Goal: Information Seeking & Learning: Learn about a topic

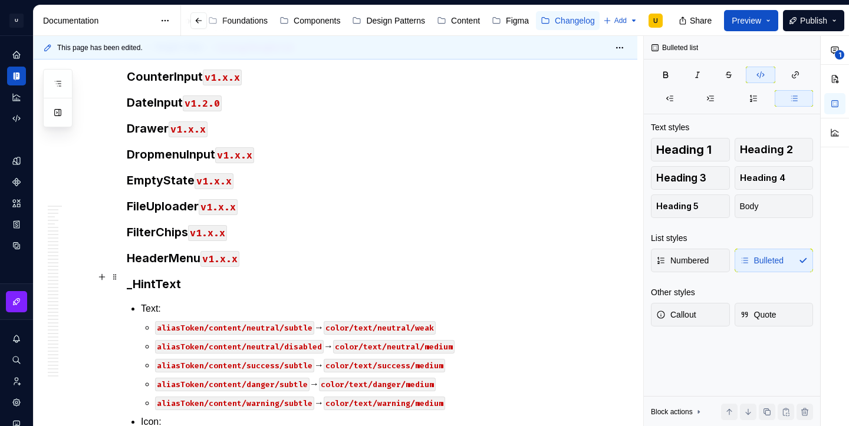
scroll to position [27293, 0]
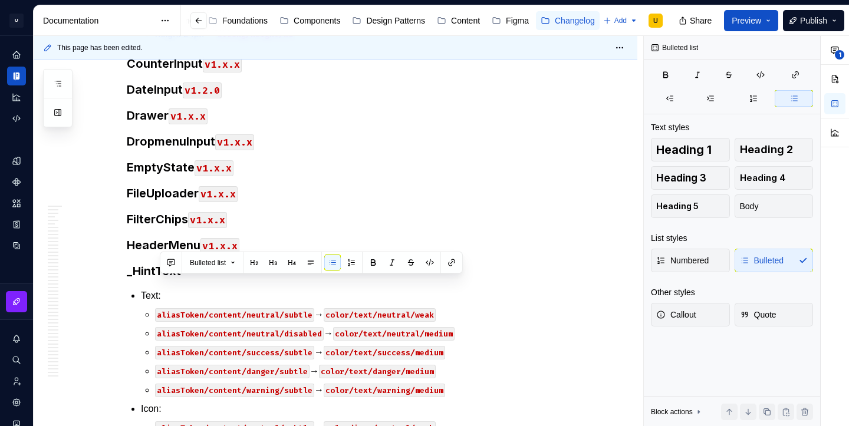
copy p "aliasToken/base/surface/neutral/very-weak → color/surface/neutral/very-weak x"
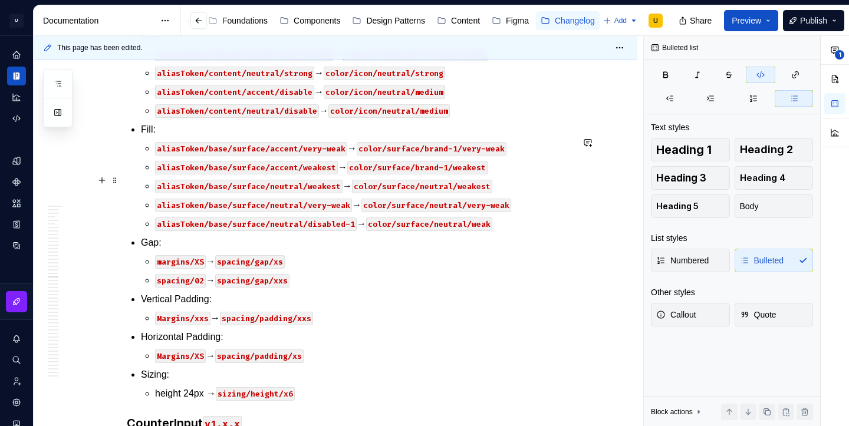
scroll to position [26950, 0]
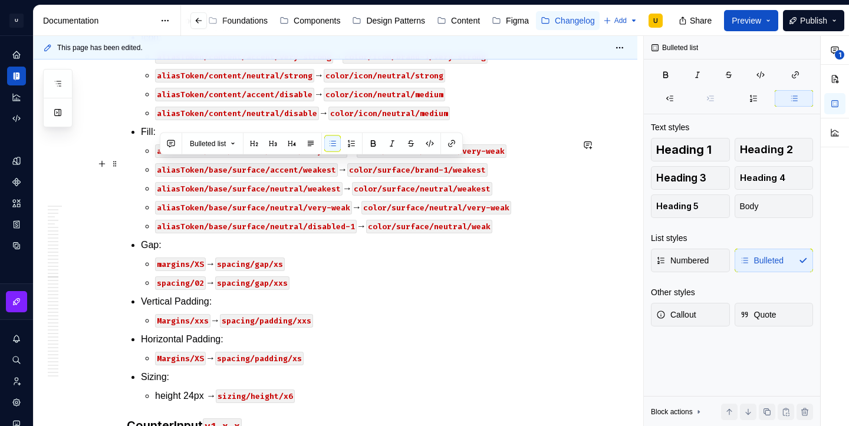
drag, startPoint x: 480, startPoint y: 185, endPoint x: 153, endPoint y: 158, distance: 327.9
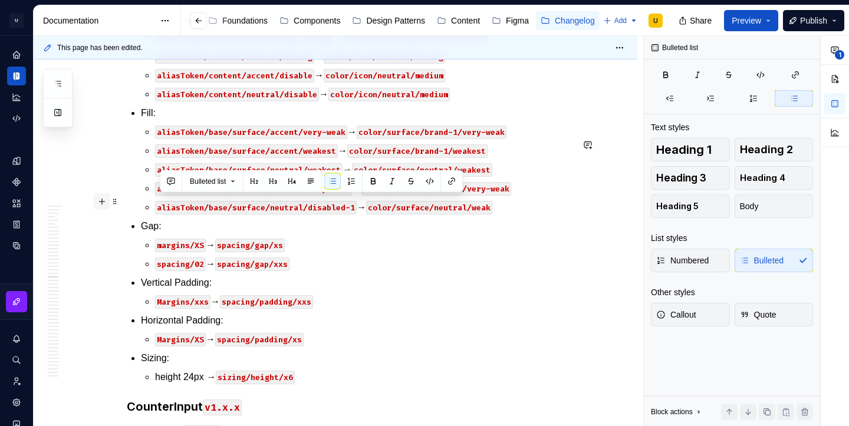
drag, startPoint x: 461, startPoint y: 241, endPoint x: 108, endPoint y: 206, distance: 355.1
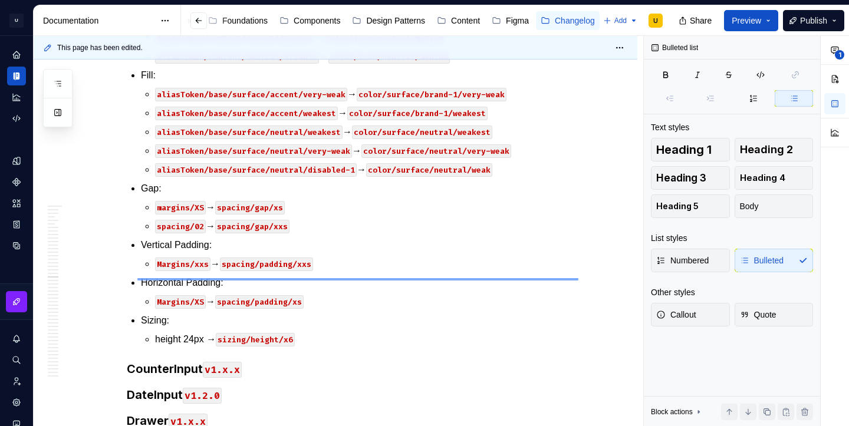
drag, startPoint x: 579, startPoint y: 278, endPoint x: 137, endPoint y: 280, distance: 441.2
click at [137, 280] on div "This page has been edited. Hidden page Setembro 2025 Edit header XX de Setembro…" at bounding box center [339, 231] width 610 height 391
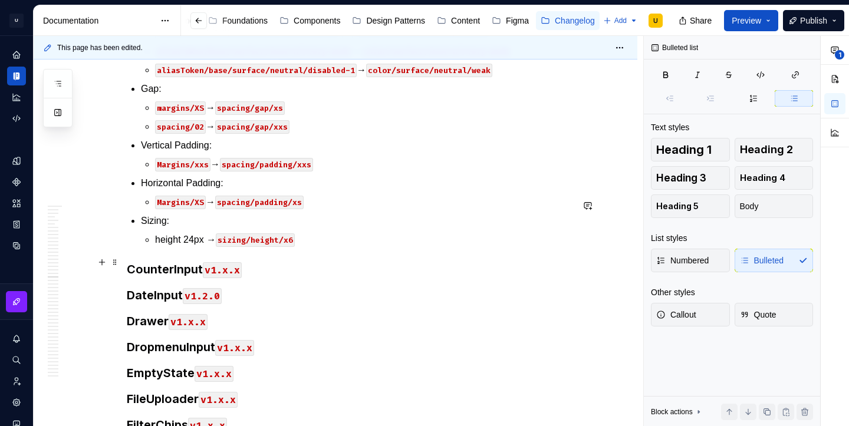
scroll to position [26999, 0]
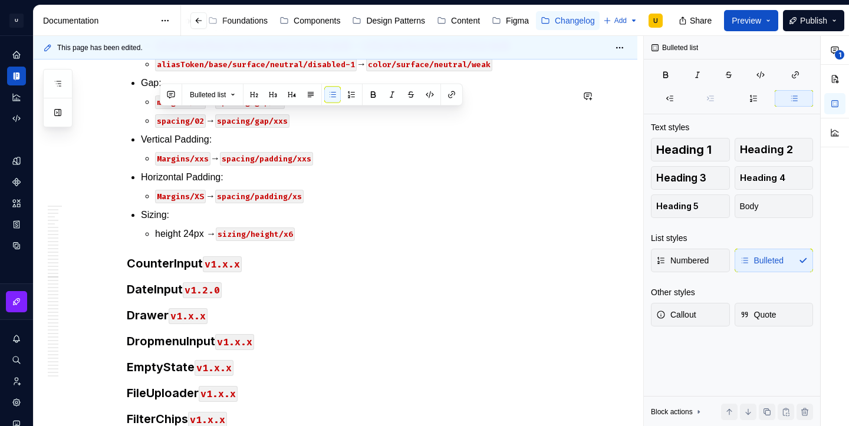
copy p "aliasToken/base/border/accent/strong → color/border/brand-1/medium x"
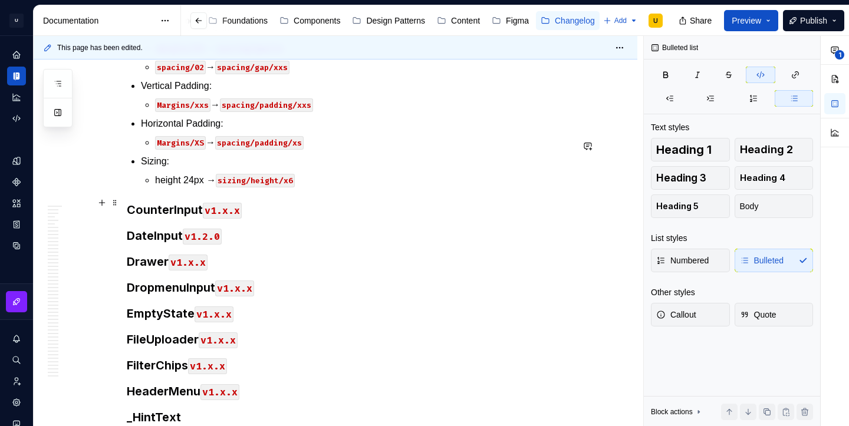
scroll to position [27023, 0]
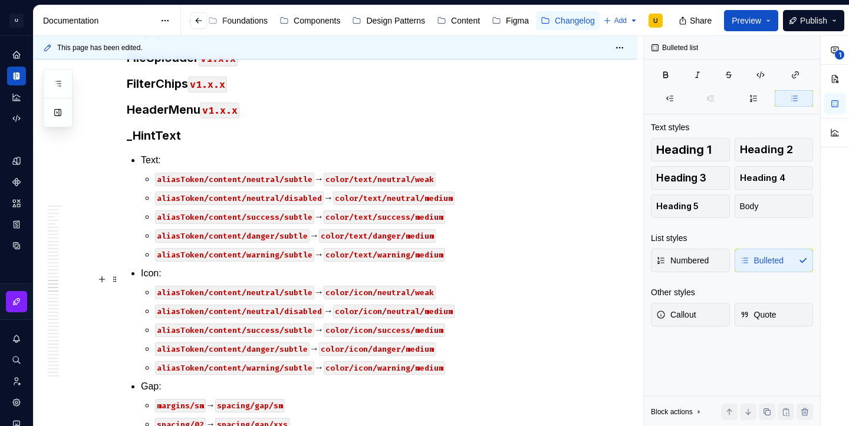
scroll to position [27392, 0]
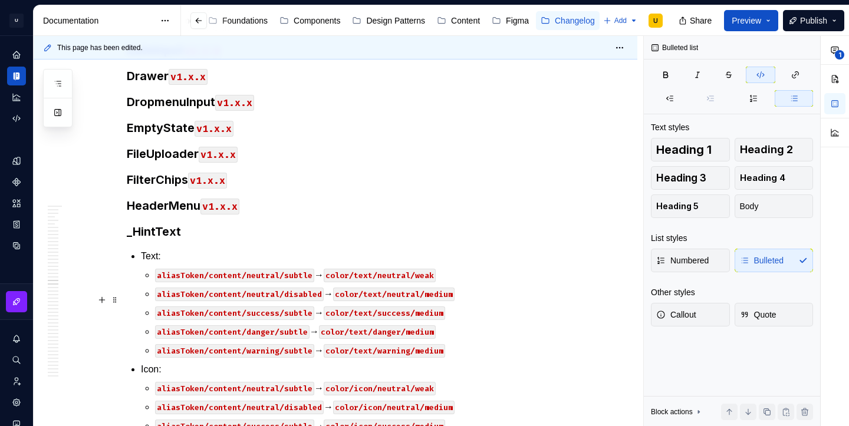
scroll to position [27283, 0]
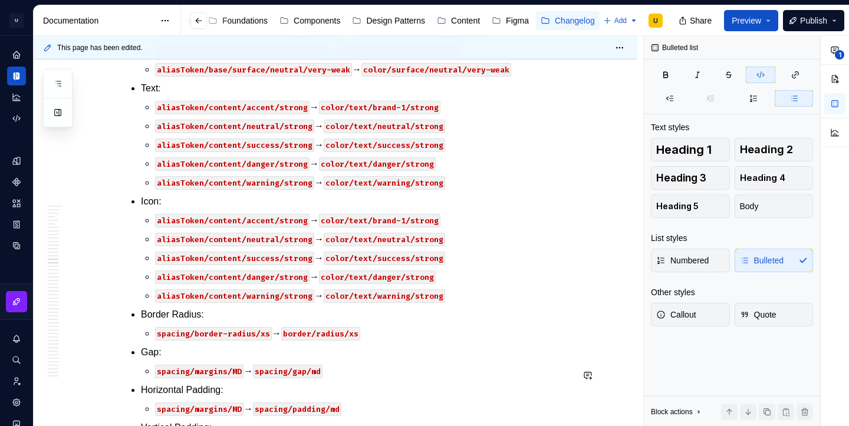
scroll to position [25367, 0]
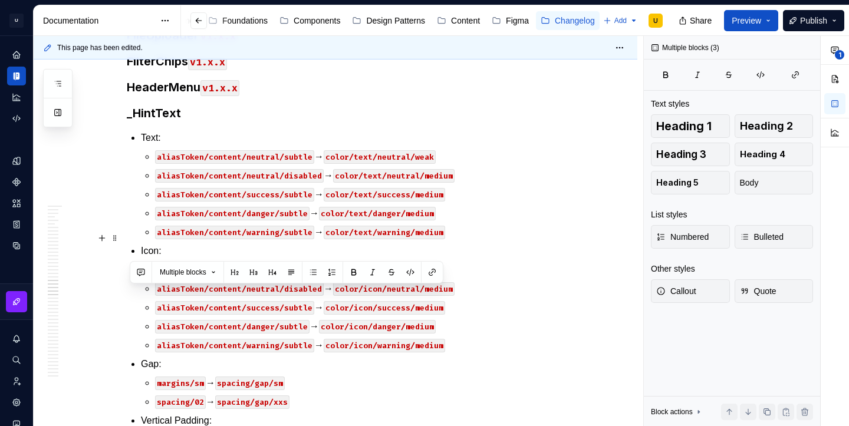
scroll to position [27404, 0]
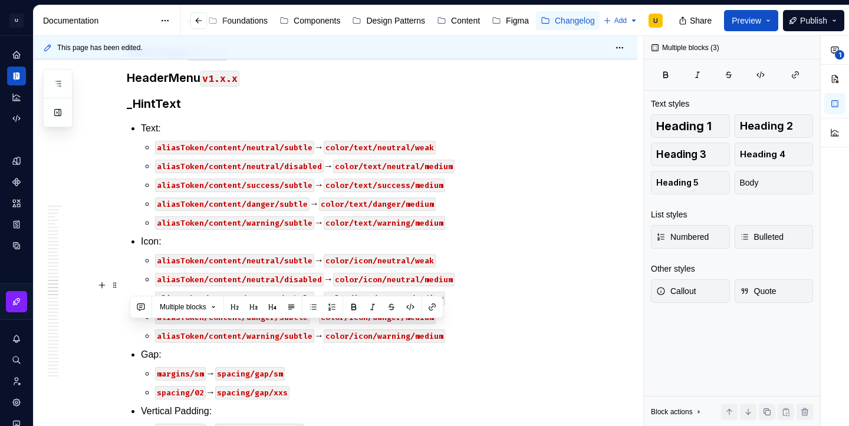
drag, startPoint x: 132, startPoint y: 143, endPoint x: 297, endPoint y: 285, distance: 218.3
copy div "Lorem i1.d.s Ametco adipi: elitsEddoe/temp/incidi/utlabo/etdolo → magna/aliqua/…"
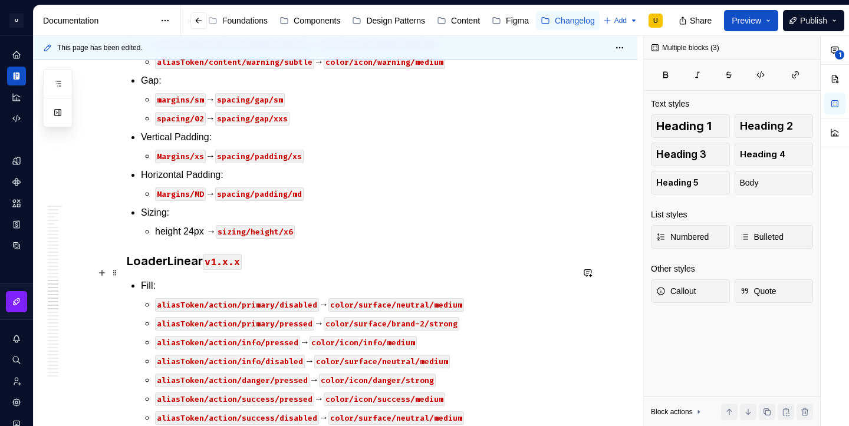
scroll to position [27682, 0]
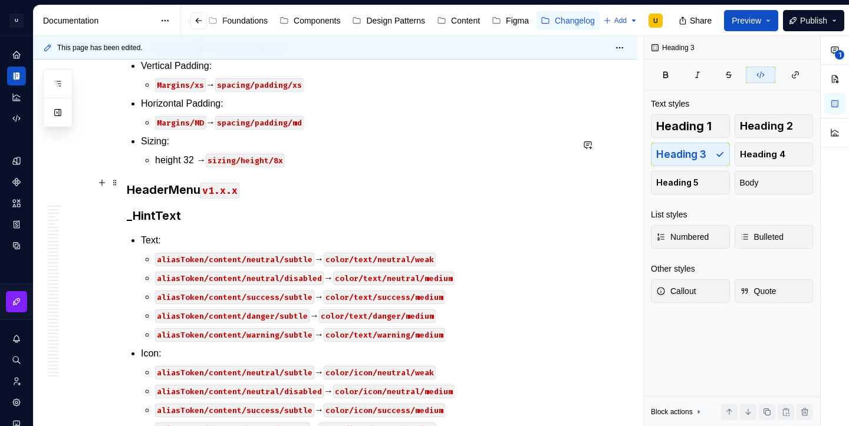
scroll to position [27931, 0]
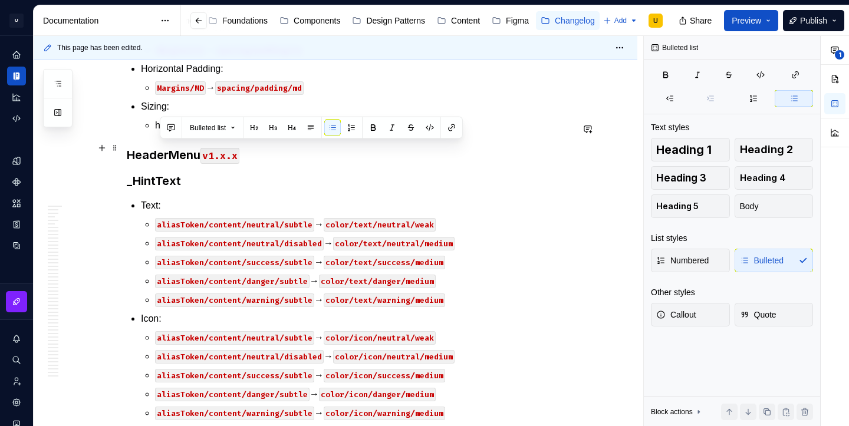
drag, startPoint x: 461, startPoint y: 187, endPoint x: 156, endPoint y: 146, distance: 307.1
copy ul "aliasToken/content/accent/strong → color/text/brand-1/strong aliasToken/content…"
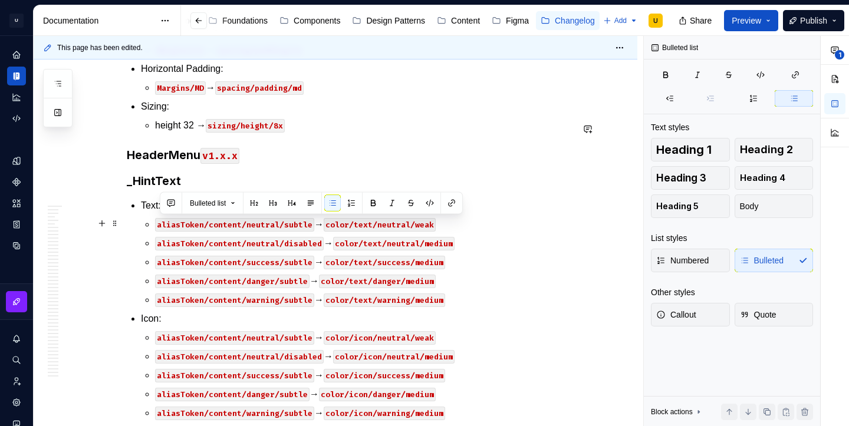
drag, startPoint x: 462, startPoint y: 284, endPoint x: 156, endPoint y: 224, distance: 312.6
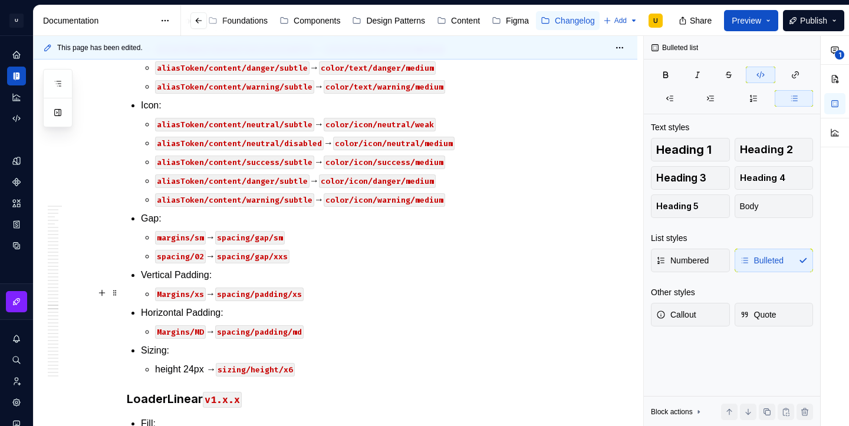
scroll to position [28137, 0]
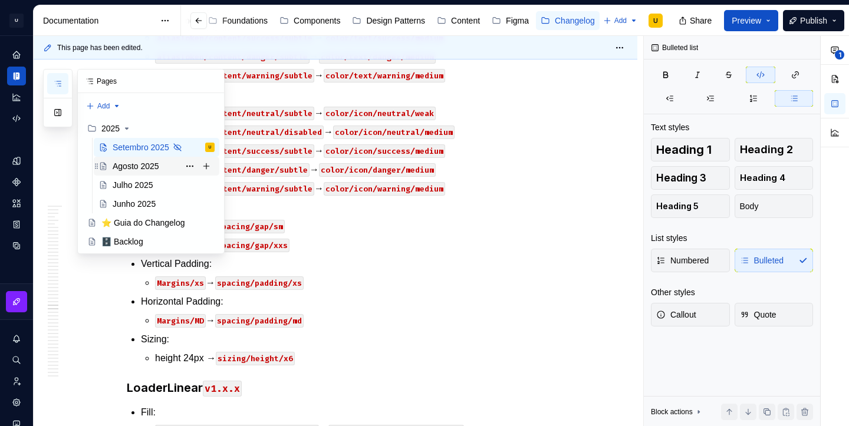
click at [135, 166] on div "Agosto 2025" at bounding box center [136, 166] width 47 height 12
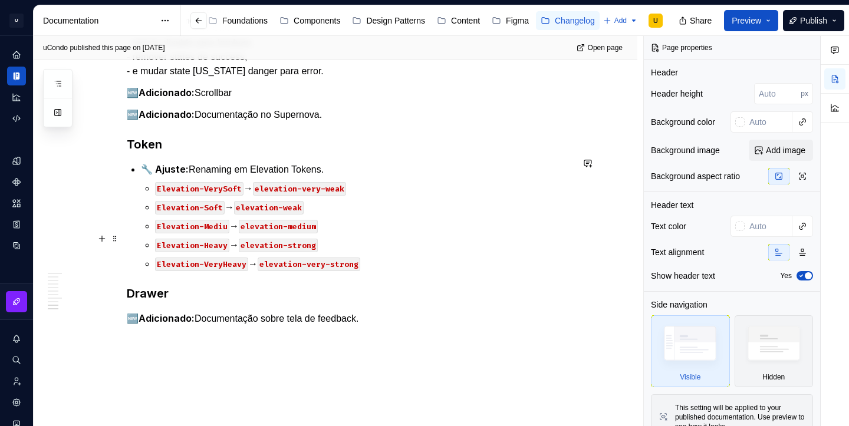
scroll to position [867, 0]
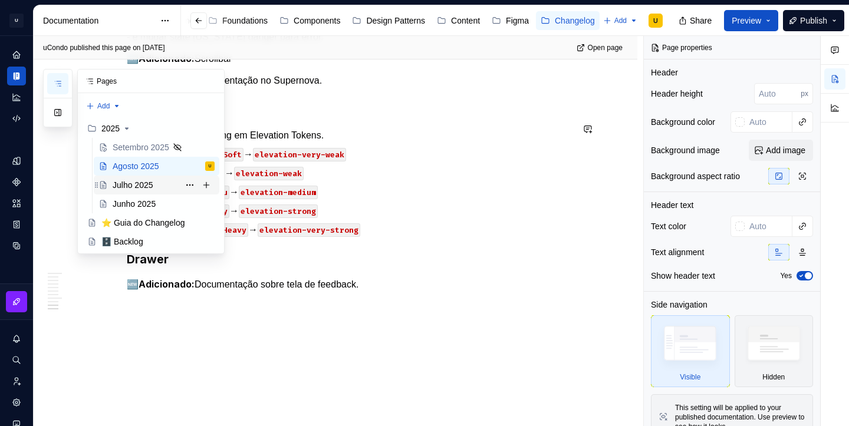
click at [120, 187] on div "Julho 2025" at bounding box center [133, 185] width 41 height 12
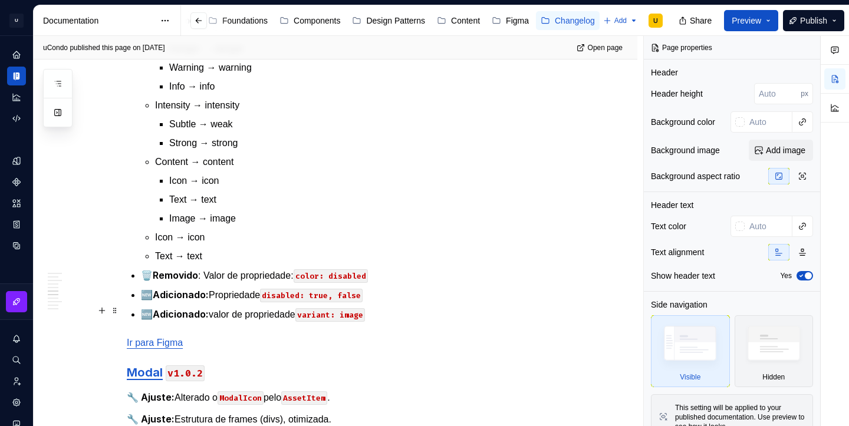
scroll to position [1808, 0]
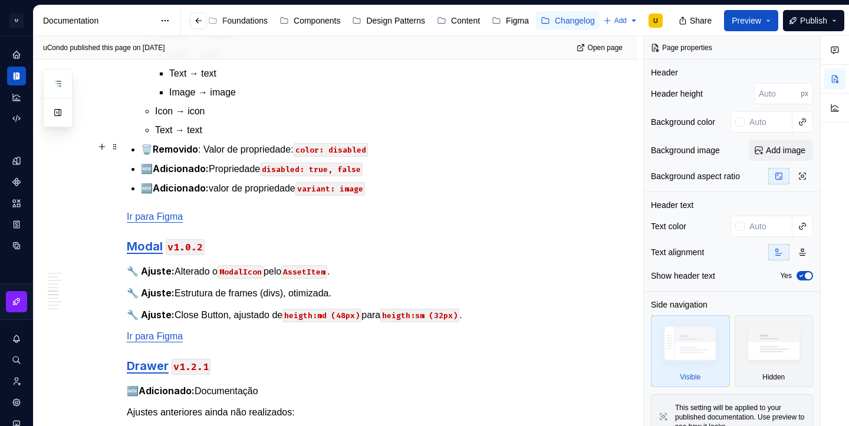
click at [238, 146] on p "🗑️ Removido : Valor de propriedade: color: disabled" at bounding box center [357, 149] width 432 height 15
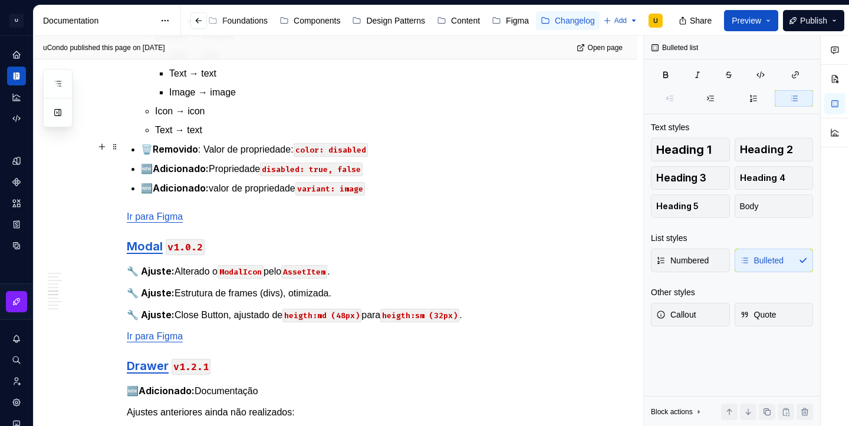
click at [238, 146] on p "🗑️ Removido : Valor de propriedade: color: disabled" at bounding box center [357, 149] width 432 height 15
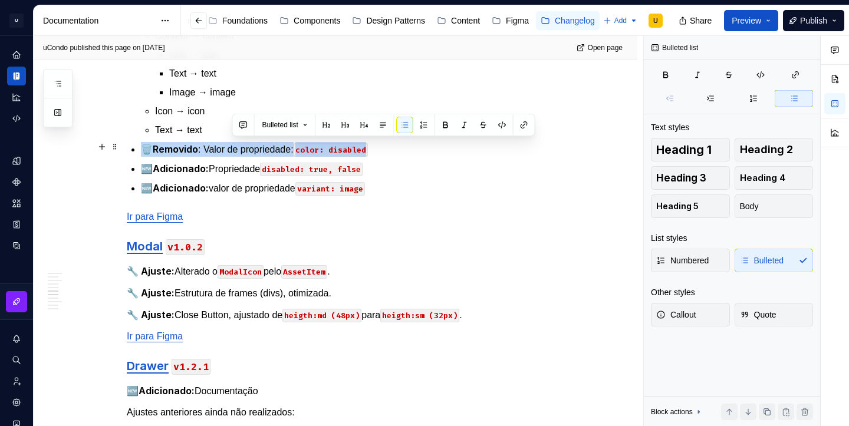
click at [238, 146] on p "🗑️ Removido : Valor de propriedade: color: disabled" at bounding box center [357, 149] width 432 height 15
copy p "🗑️ Removido : Valor de propriedade: color: disabled"
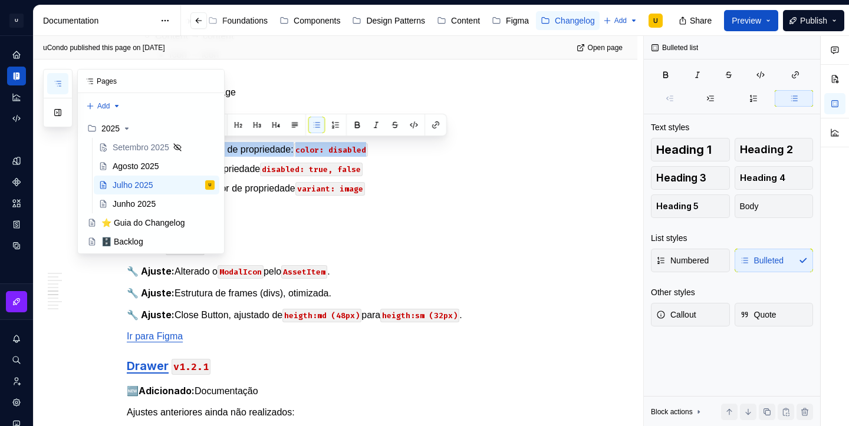
click at [61, 85] on icon "button" at bounding box center [57, 83] width 9 height 9
click at [149, 149] on div "Setembro 2025" at bounding box center [140, 148] width 54 height 12
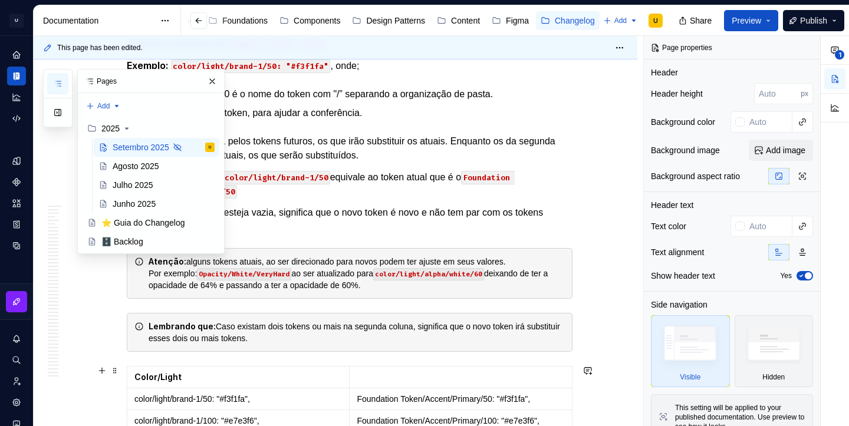
scroll to position [572, 0]
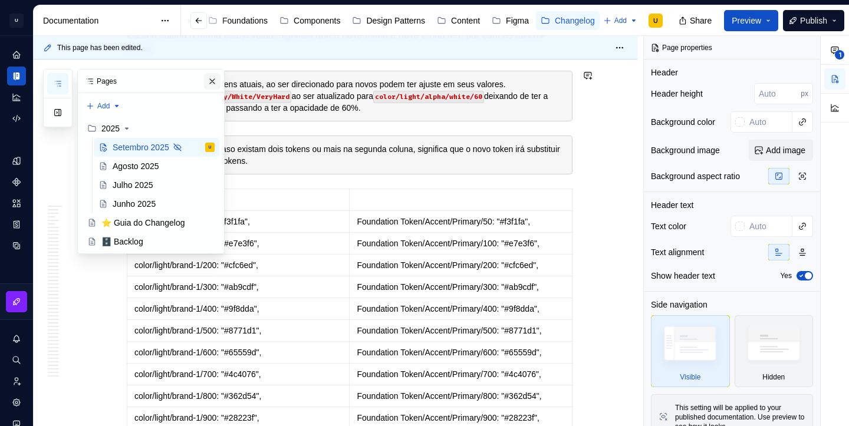
click at [211, 78] on button "button" at bounding box center [212, 81] width 17 height 17
type textarea "*"
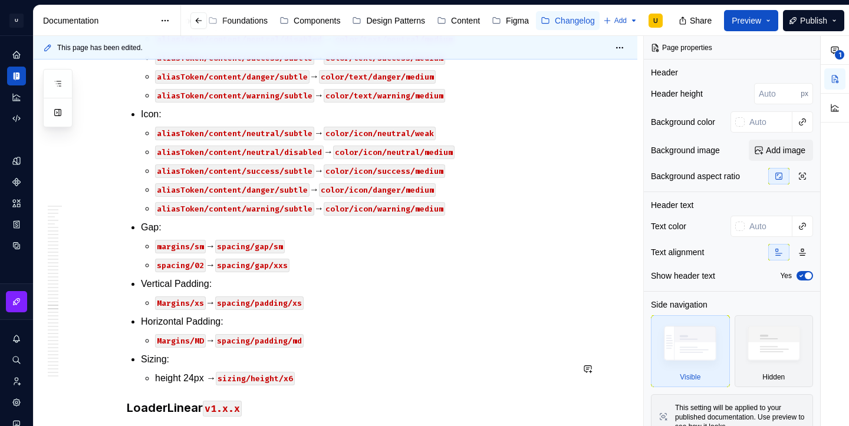
scroll to position [28216, 0]
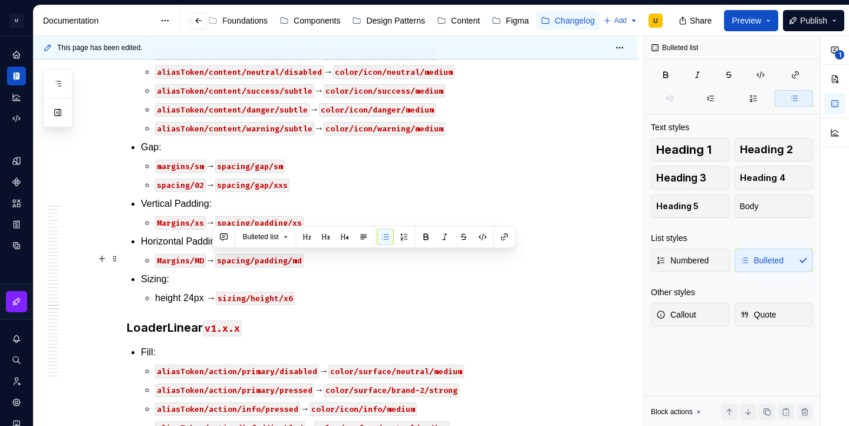
drag, startPoint x: 210, startPoint y: 258, endPoint x: 301, endPoint y: 260, distance: 90.9
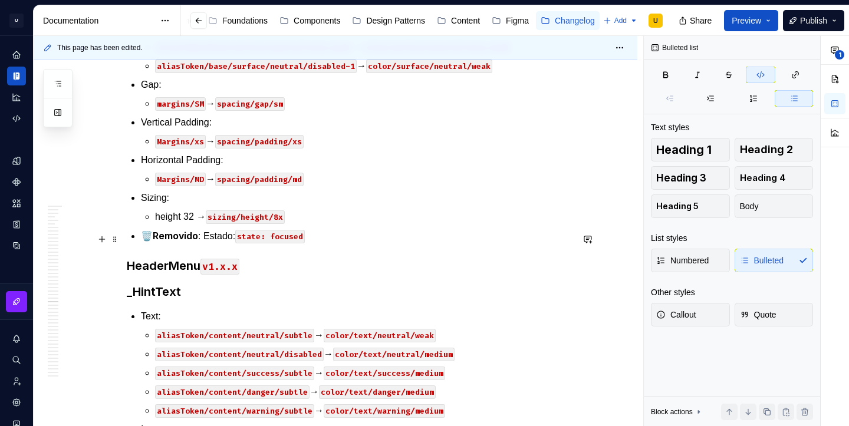
scroll to position [27818, 0]
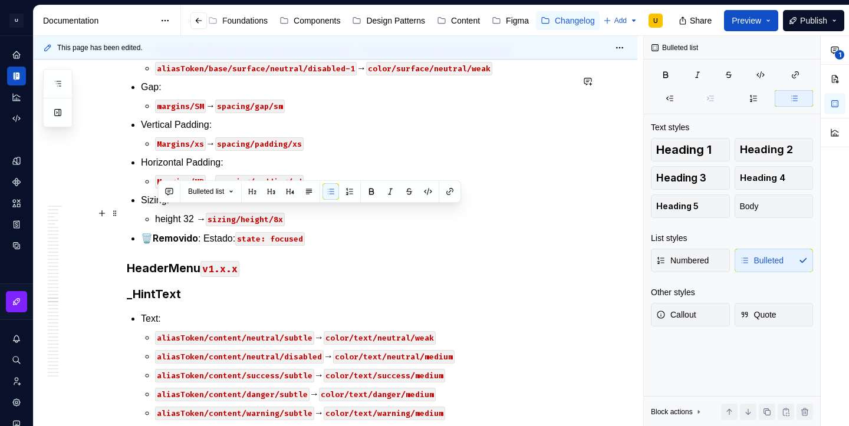
drag, startPoint x: 238, startPoint y: 212, endPoint x: 160, endPoint y: 215, distance: 78.5
click at [435, 189] on button "button" at bounding box center [428, 191] width 17 height 17
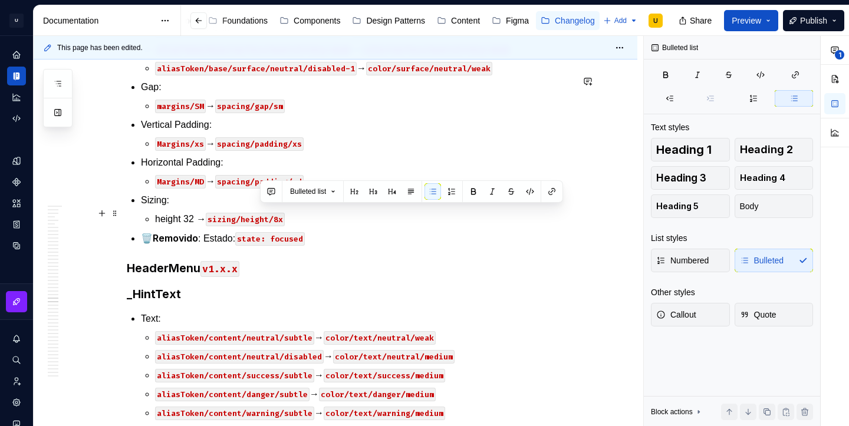
drag, startPoint x: 342, startPoint y: 214, endPoint x: 259, endPoint y: 217, distance: 83.2
click at [530, 191] on button "button" at bounding box center [530, 191] width 17 height 17
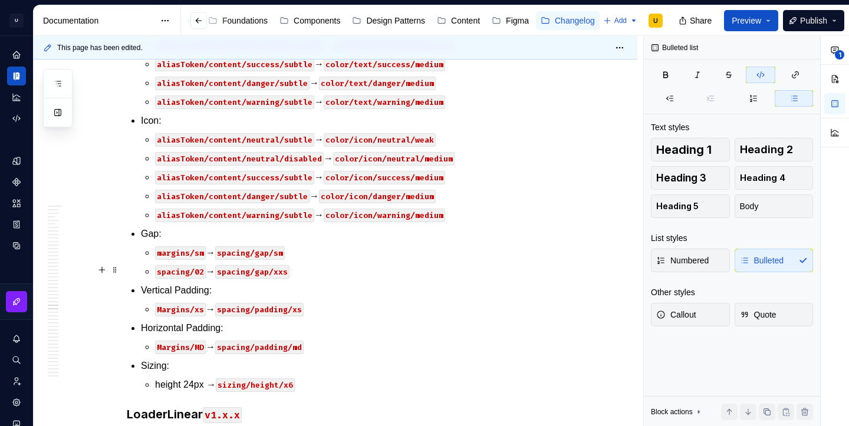
scroll to position [28131, 0]
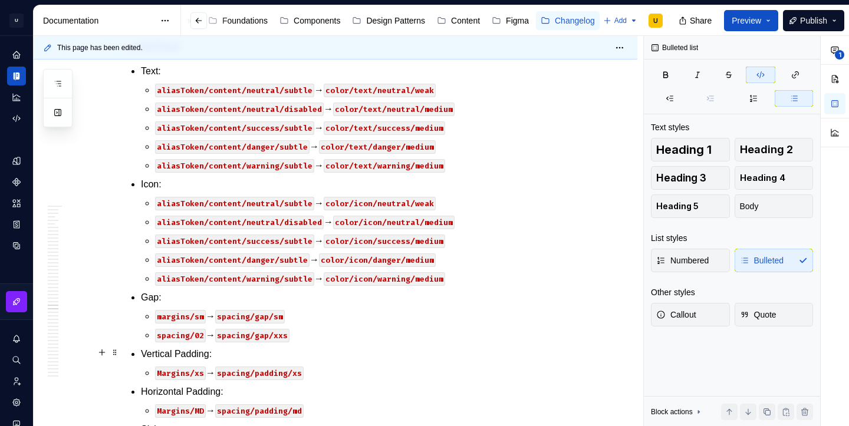
scroll to position [28109, 0]
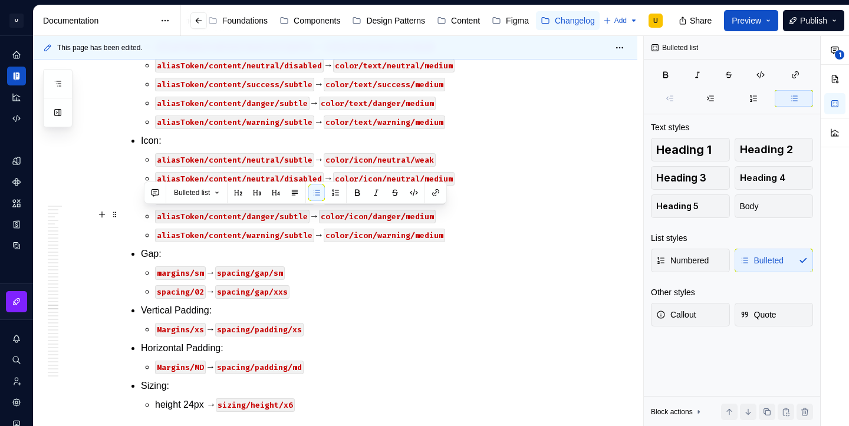
drag, startPoint x: 325, startPoint y: 276, endPoint x: 132, endPoint y: 205, distance: 205.5
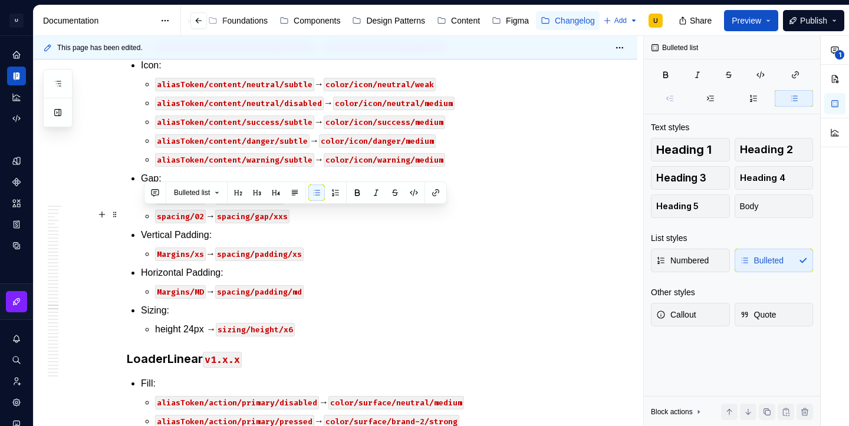
drag, startPoint x: 323, startPoint y: 235, endPoint x: 127, endPoint y: 216, distance: 196.8
copy li "Horizontal Padding: Margins/sm → spacing/padding/sm"
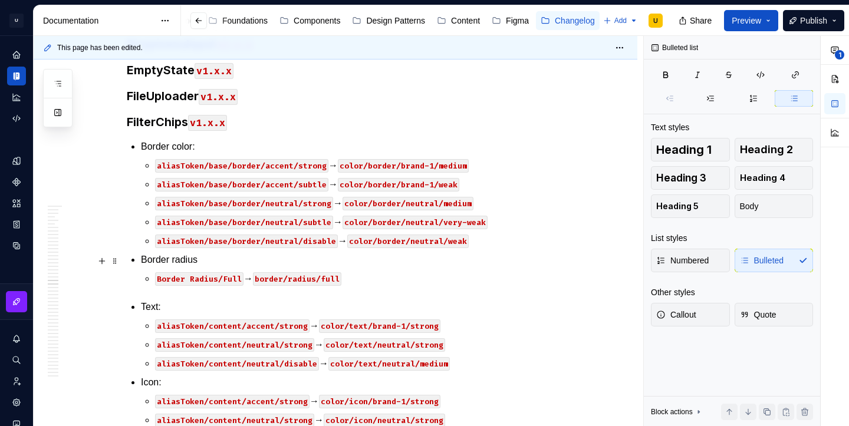
scroll to position [27337, 0]
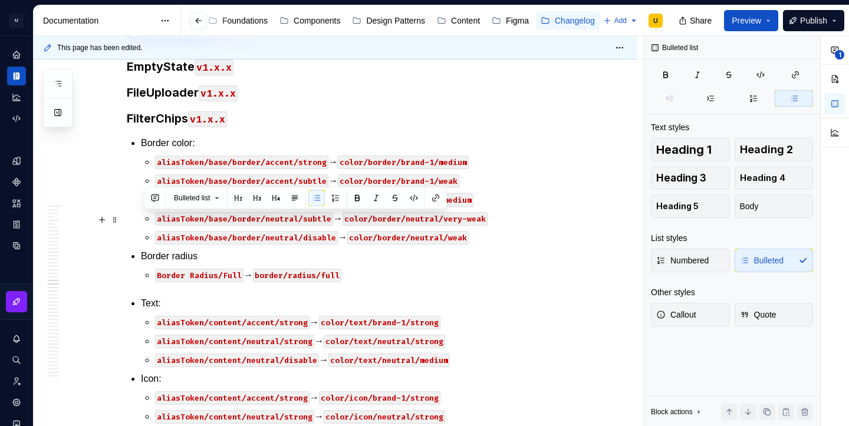
drag, startPoint x: 305, startPoint y: 242, endPoint x: 142, endPoint y: 218, distance: 164.6
copy li "Gap: margins/SM → spacing/gap/sm"
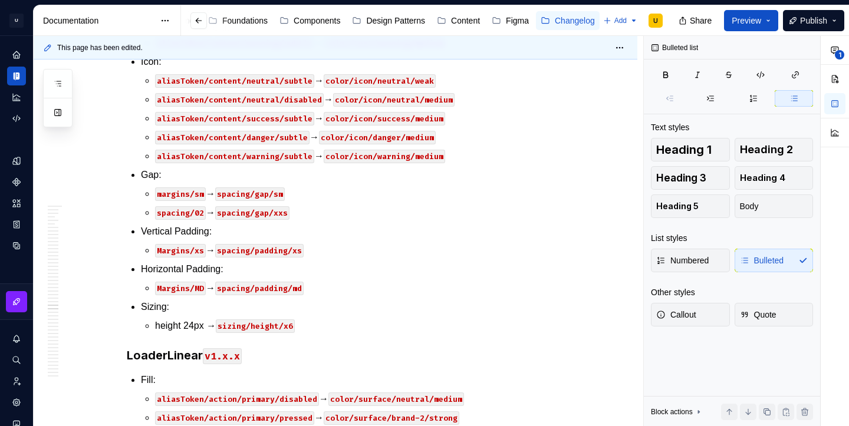
scroll to position [28163, 0]
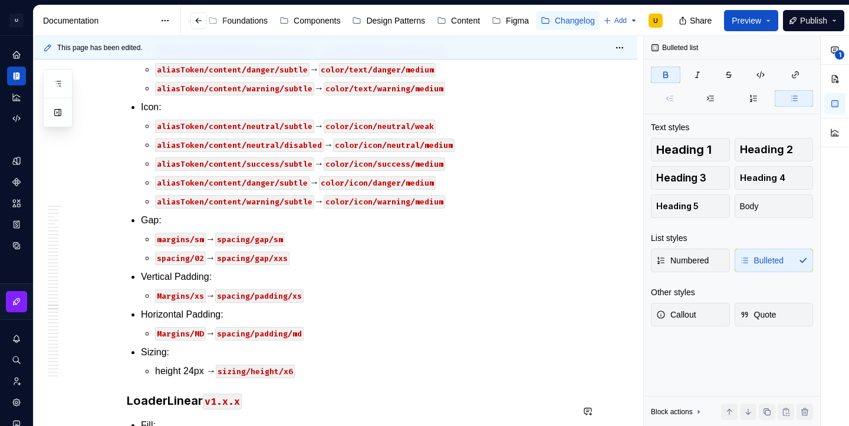
type textarea "*"
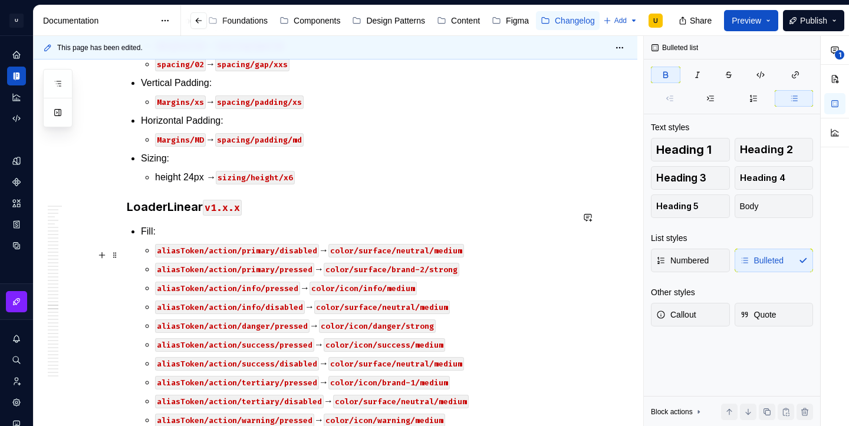
scroll to position [28359, 0]
